Goal: Navigation & Orientation: Find specific page/section

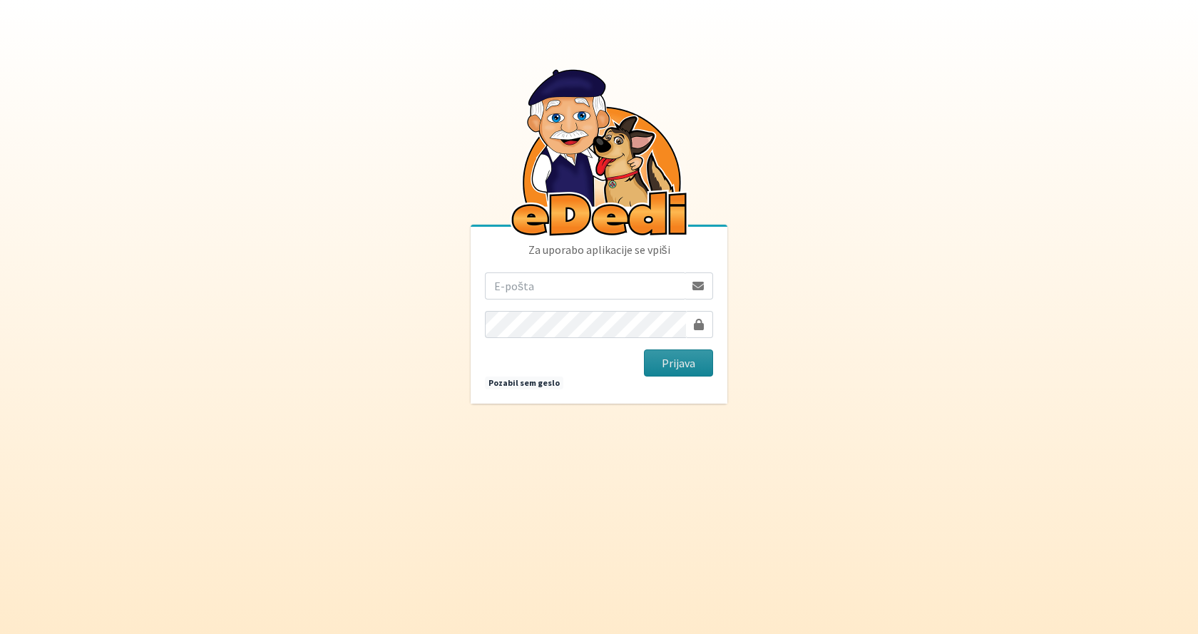
type input "verganloredana@gmail.com"
click at [693, 362] on button "Prijava" at bounding box center [678, 362] width 69 height 27
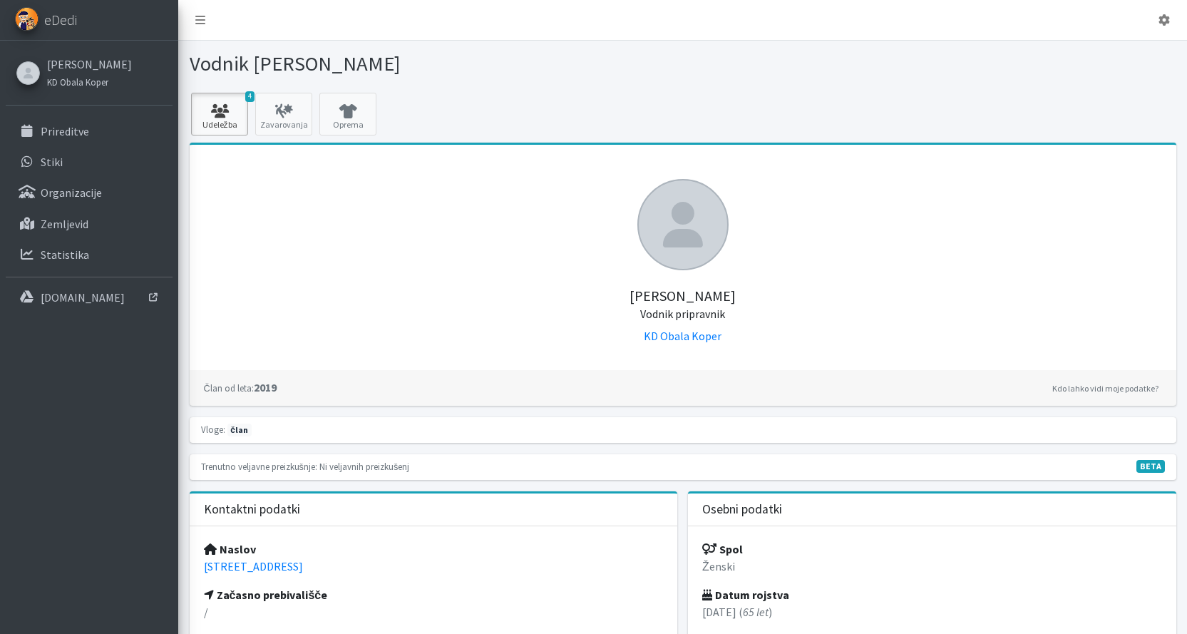
click at [227, 111] on icon at bounding box center [219, 111] width 48 height 14
click at [84, 128] on p "Prireditve" at bounding box center [65, 131] width 48 height 14
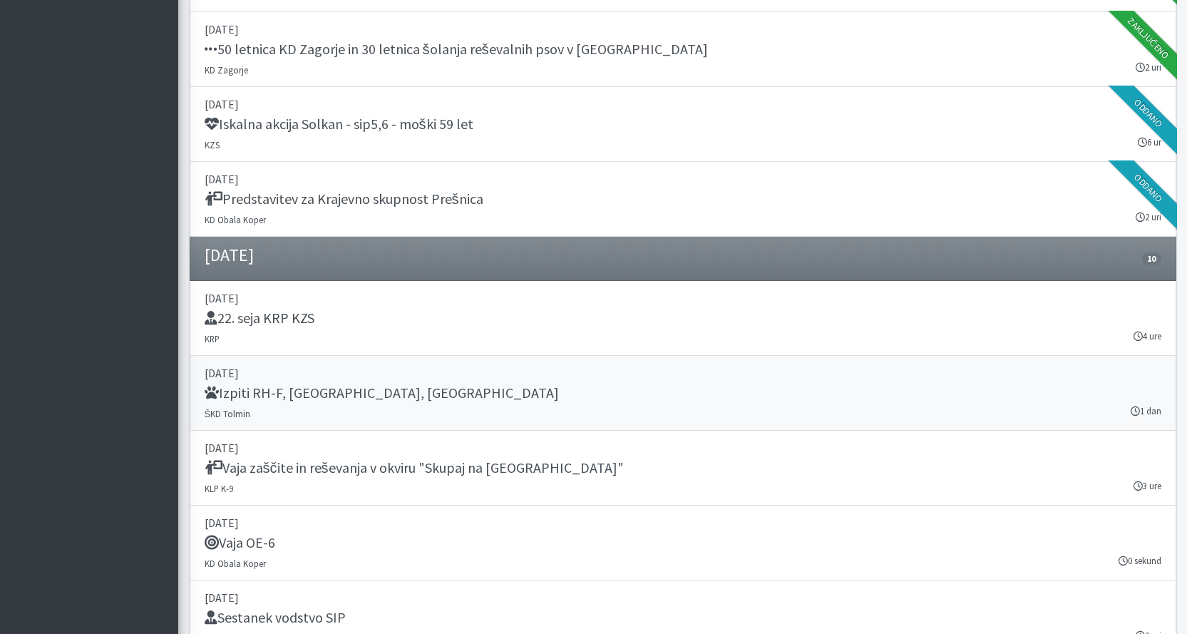
scroll to position [927, 0]
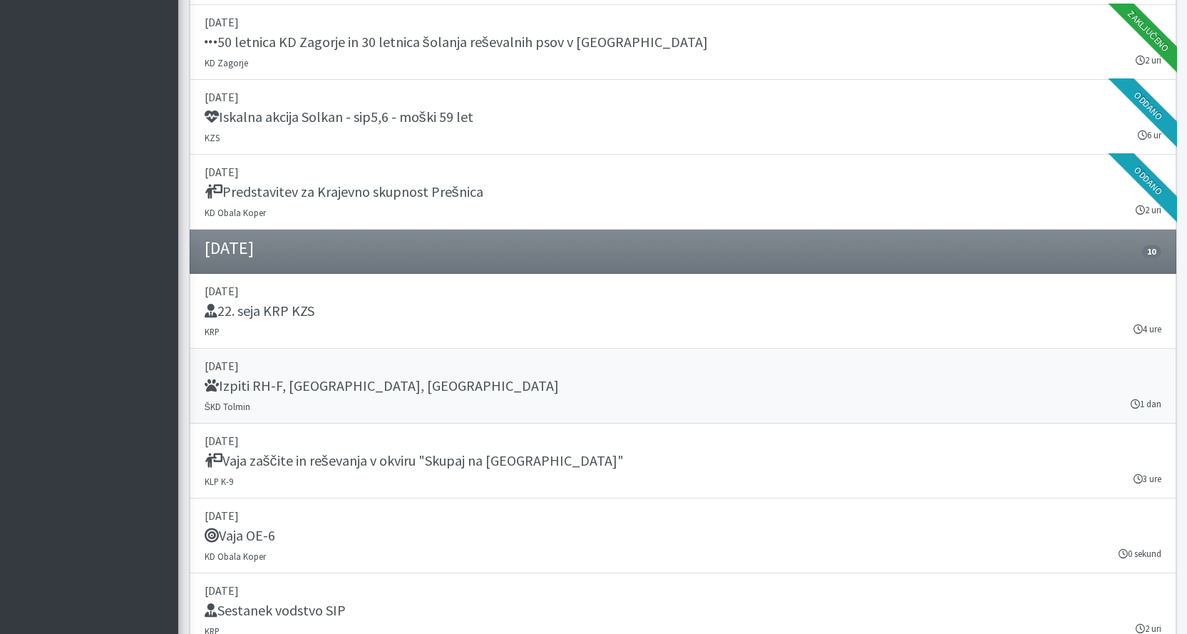
click at [223, 373] on p "06. september 2025" at bounding box center [683, 365] width 957 height 17
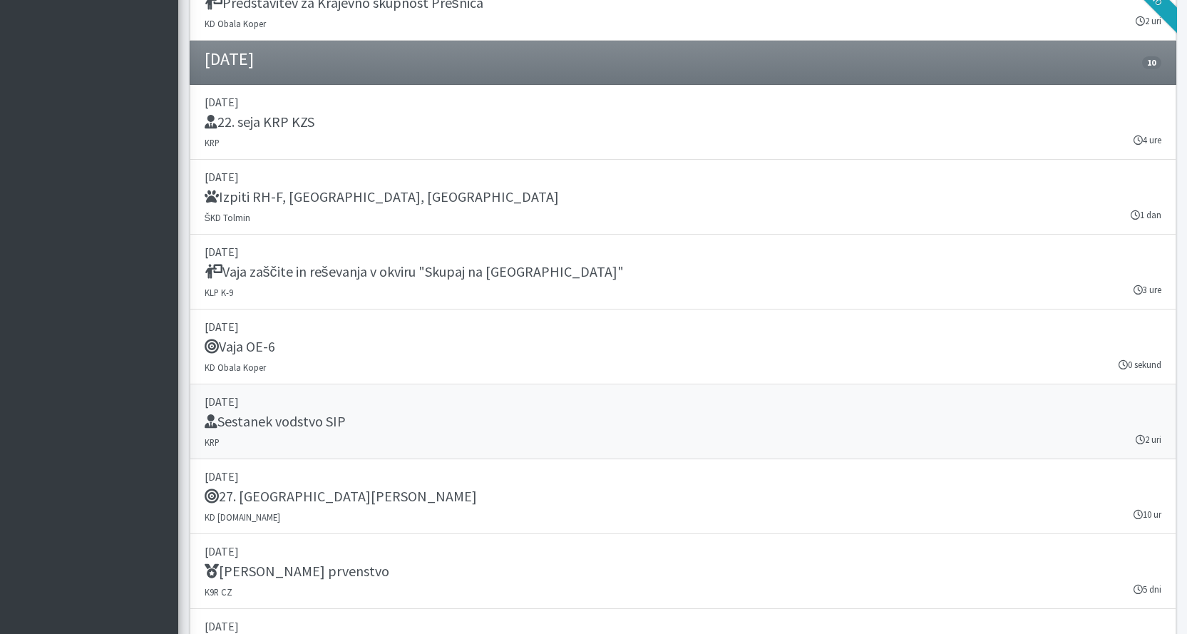
scroll to position [1141, 0]
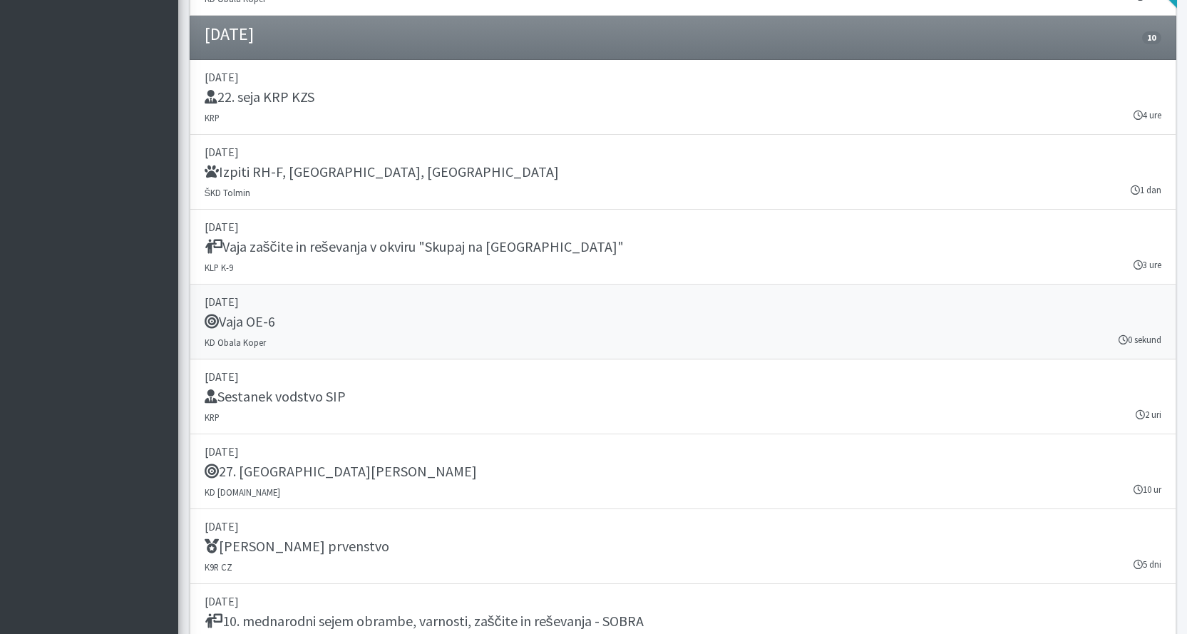
click at [250, 313] on h5 "Vaja OE-6" at bounding box center [240, 321] width 71 height 17
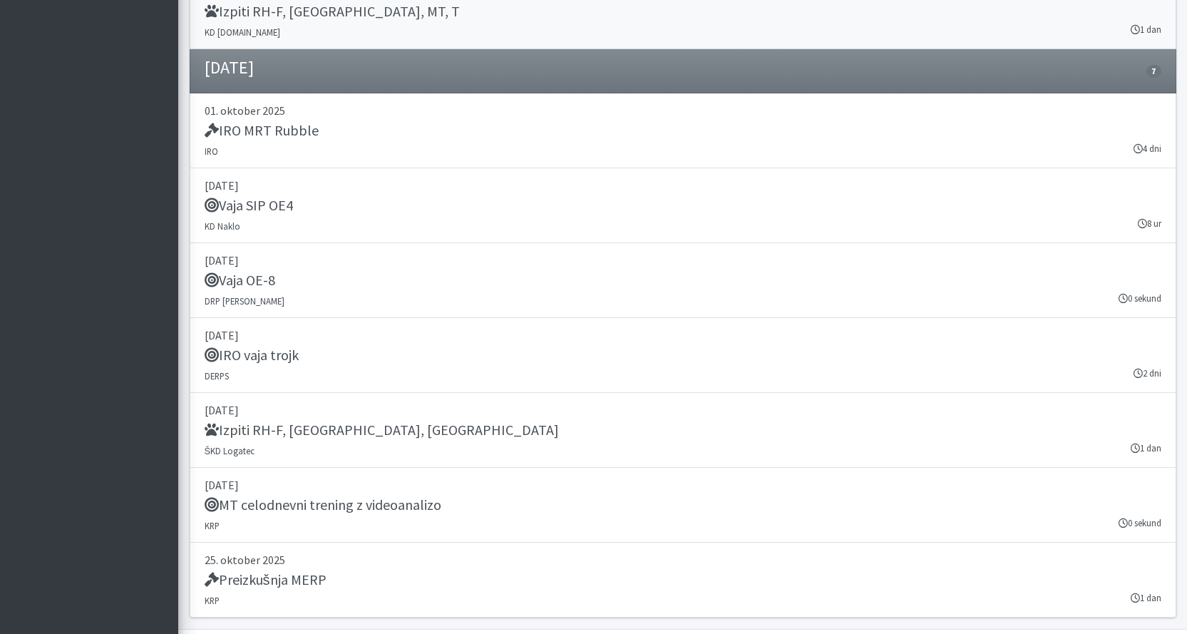
scroll to position [1925, 0]
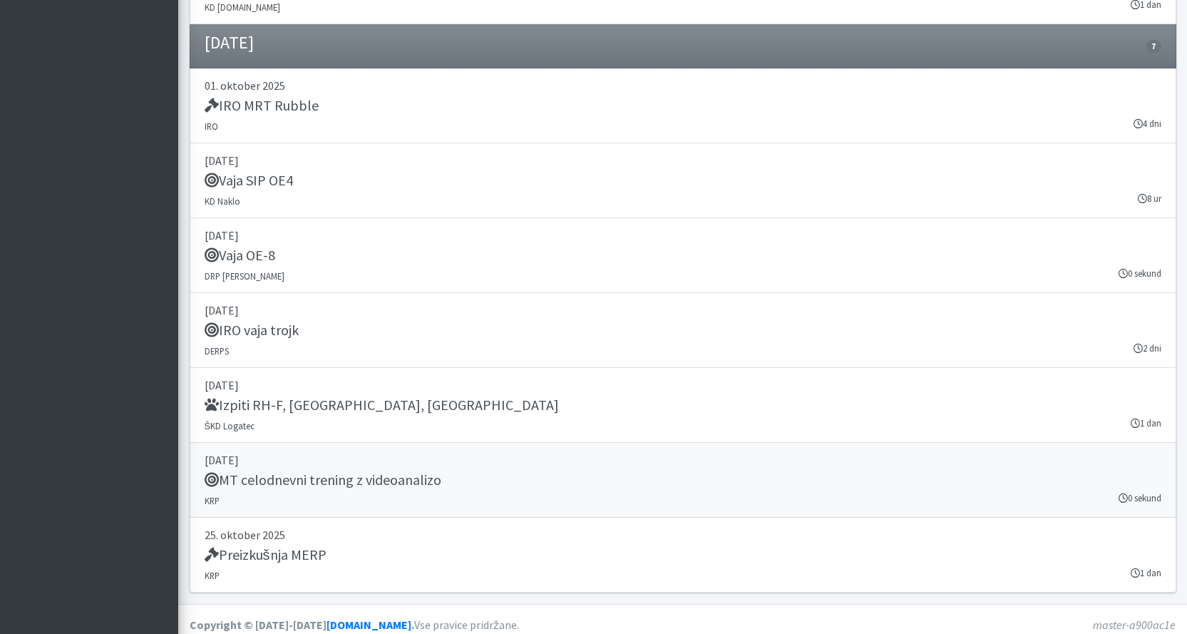
click at [300, 477] on h5 "MT celodnevni trening z videoanalizo" at bounding box center [323, 479] width 237 height 17
